Goal: Information Seeking & Learning: Learn about a topic

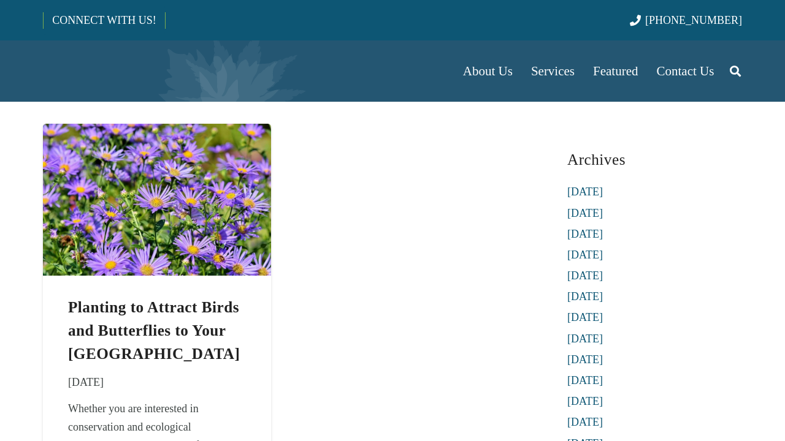
scroll to position [61, 0]
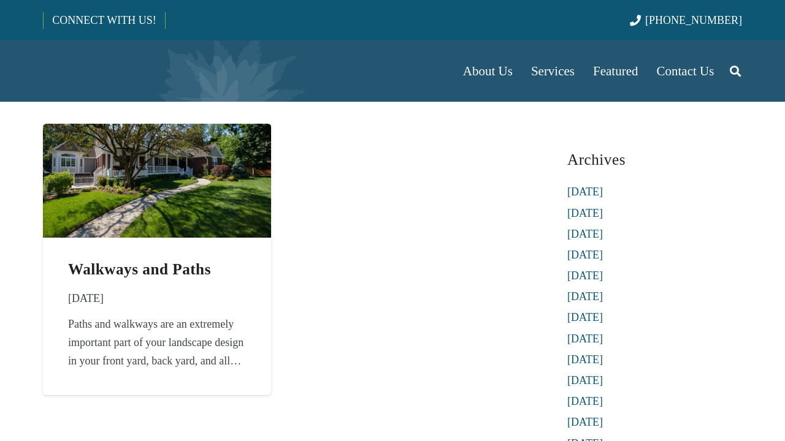
scroll to position [61, 0]
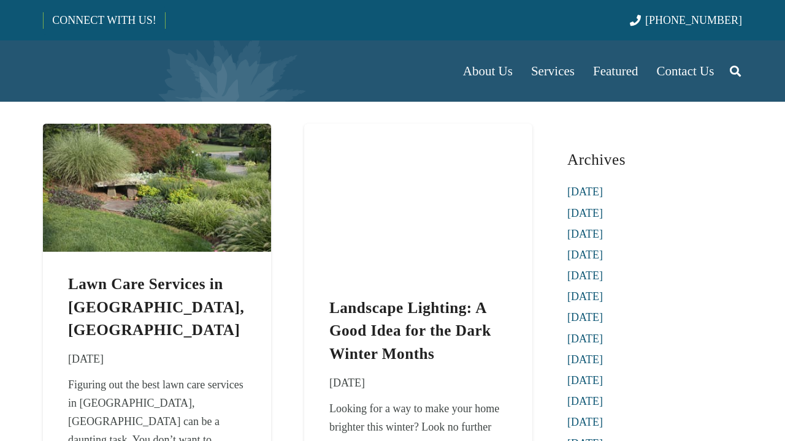
scroll to position [61, 0]
